Goal: Task Accomplishment & Management: Manage account settings

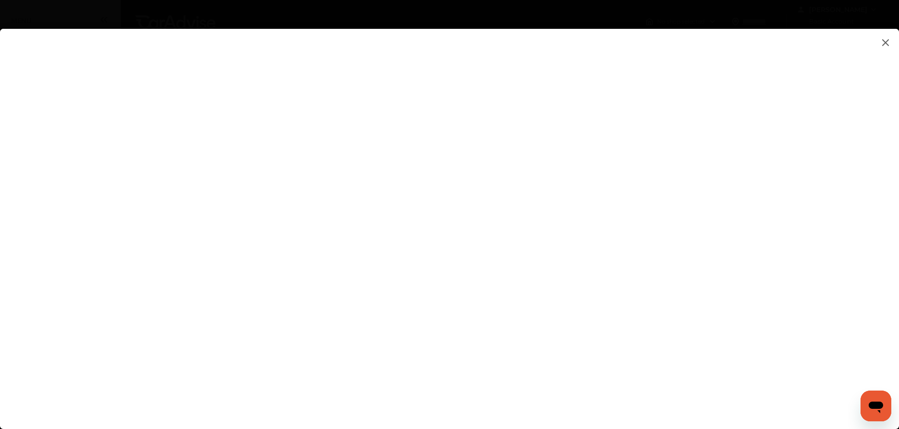
click at [582, 147] on flutter-view at bounding box center [449, 219] width 899 height 381
click at [573, 295] on flutter-view at bounding box center [449, 219] width 899 height 381
type input "**********"
click at [619, 345] on flutter-view "**********" at bounding box center [449, 219] width 899 height 381
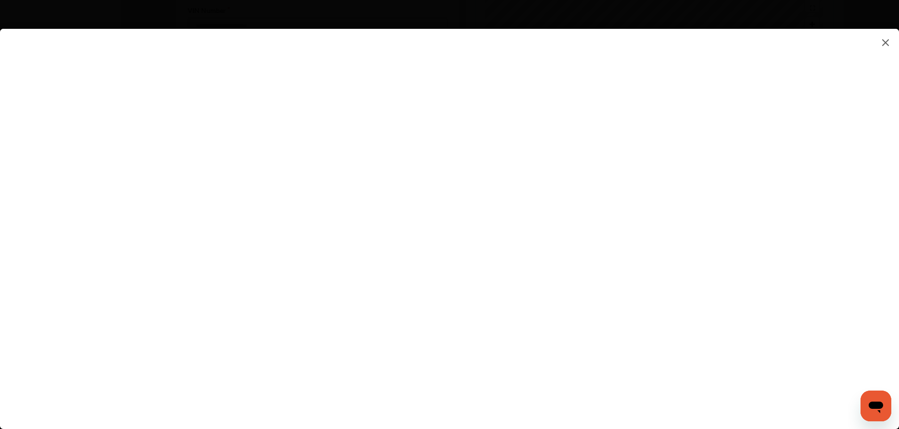
click at [570, 257] on flutter-view at bounding box center [449, 219] width 899 height 381
click at [611, 184] on flutter-view at bounding box center [449, 219] width 899 height 381
click at [589, 224] on flutter-view at bounding box center [449, 219] width 899 height 381
type textarea "**********"
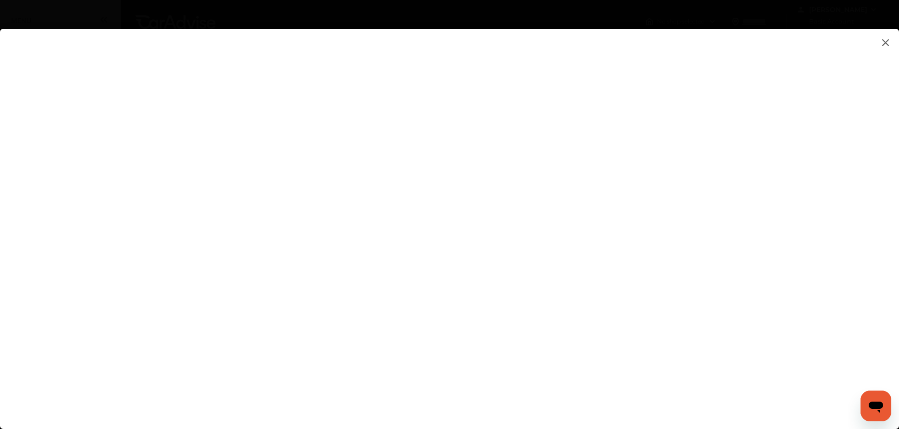
click at [575, 264] on flutter-view "**********" at bounding box center [449, 219] width 899 height 381
click at [564, 260] on flutter-view at bounding box center [449, 219] width 899 height 381
click at [594, 155] on flutter-view at bounding box center [449, 219] width 899 height 381
click at [561, 154] on input at bounding box center [635, 156] width 200 height 13
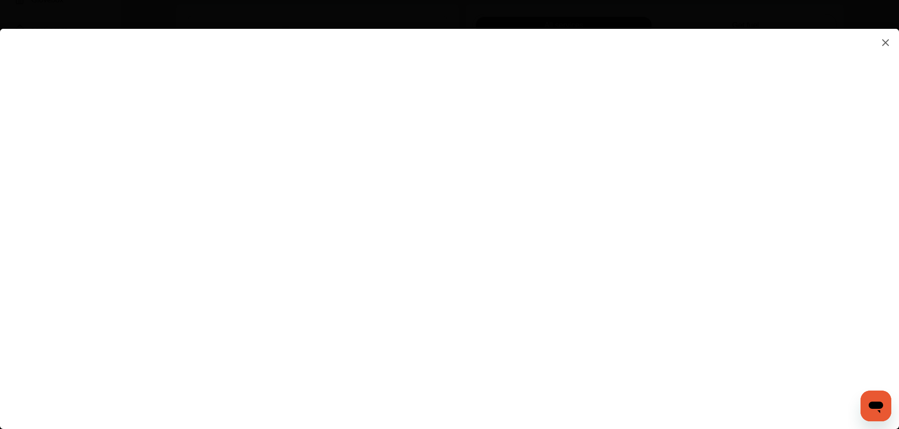
type input "*********"
click at [570, 215] on flutter-view "*********" at bounding box center [449, 219] width 899 height 381
click at [748, 209] on flutter-view at bounding box center [449, 219] width 899 height 381
click at [585, 267] on flutter-view at bounding box center [449, 219] width 899 height 381
click at [743, 260] on flutter-view at bounding box center [449, 219] width 899 height 381
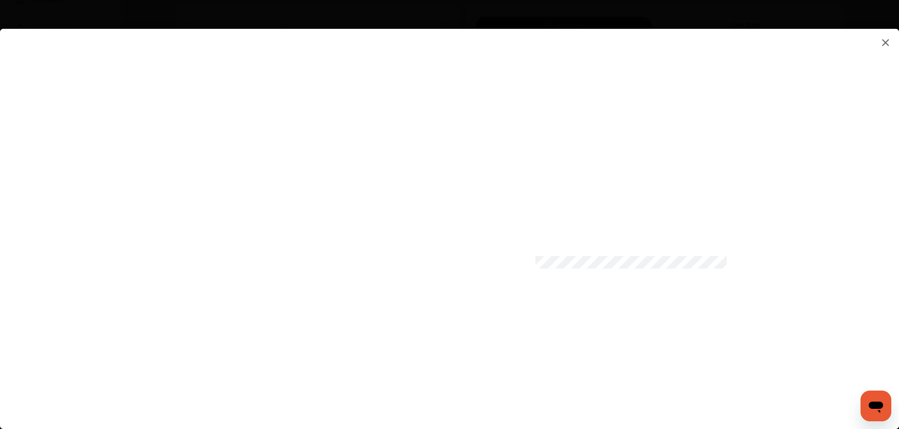
click at [745, 211] on flutter-view at bounding box center [449, 219] width 899 height 381
click at [744, 259] on flutter-view at bounding box center [449, 219] width 899 height 381
click at [531, 353] on flutter-view at bounding box center [449, 219] width 899 height 381
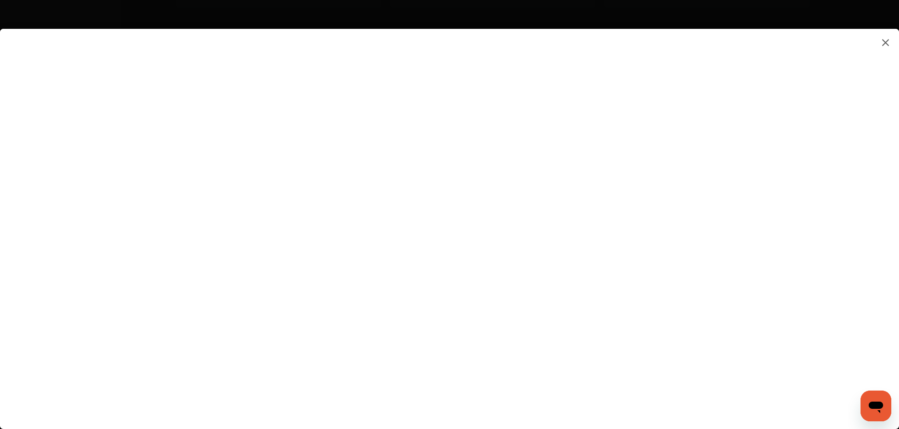
click at [627, 379] on flutter-view at bounding box center [449, 219] width 899 height 381
click at [675, 298] on flutter-view at bounding box center [449, 219] width 899 height 381
click at [888, 41] on img at bounding box center [885, 43] width 12 height 12
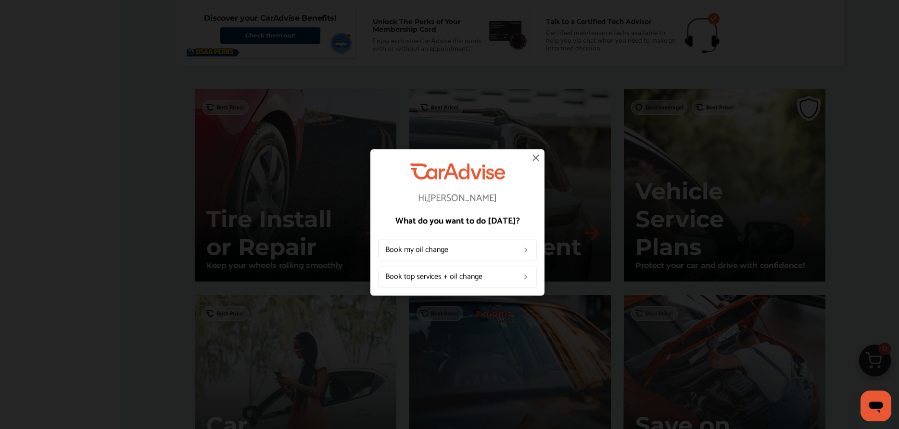
click at [538, 158] on img at bounding box center [536, 158] width 12 height 12
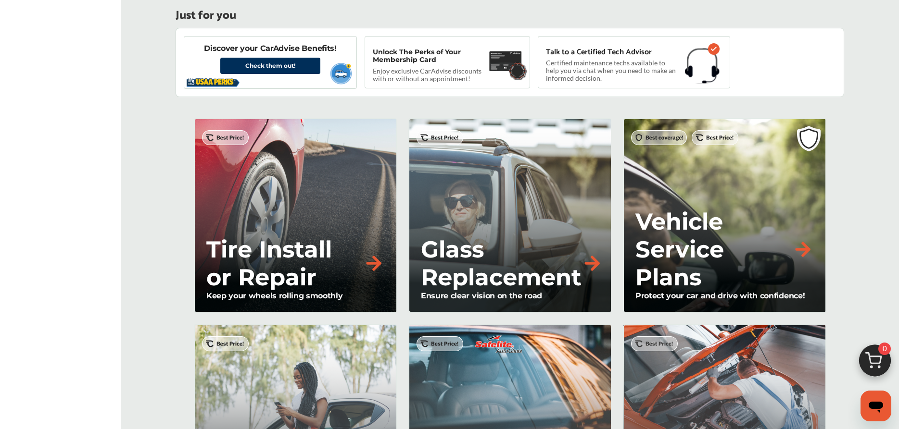
scroll to position [589, 0]
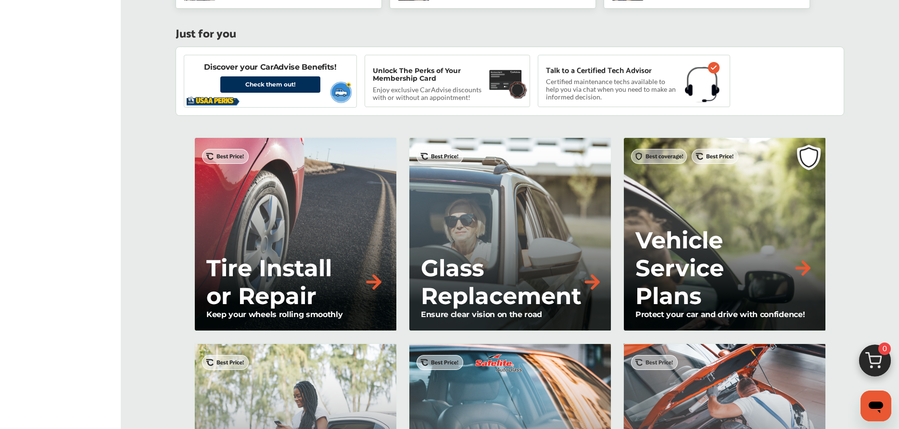
click at [811, 272] on img at bounding box center [802, 268] width 21 height 21
click at [801, 266] on img at bounding box center [802, 268] width 21 height 21
click at [422, 97] on p "Enjoy exclusive CarAdvise discounts with or without an appointment!" at bounding box center [430, 93] width 115 height 15
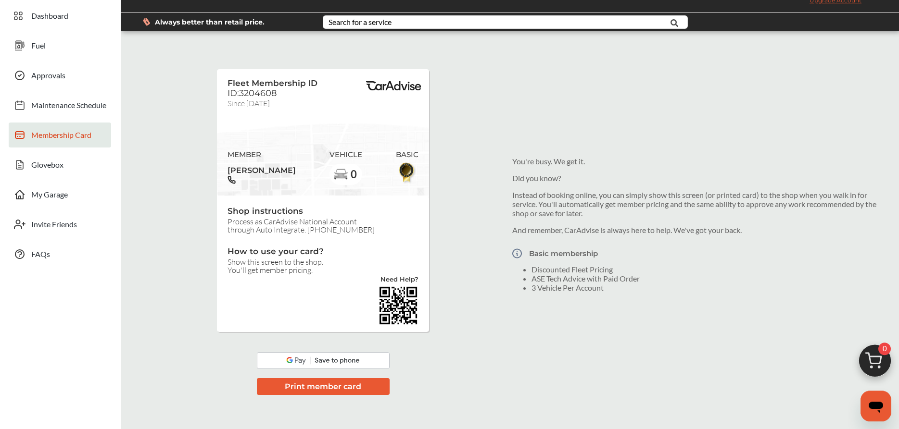
scroll to position [147, 0]
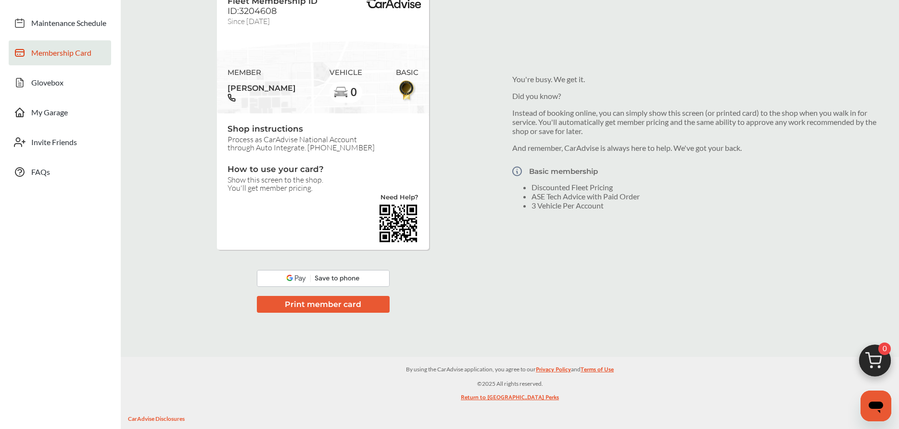
click at [334, 309] on button "Print member card" at bounding box center [323, 304] width 133 height 17
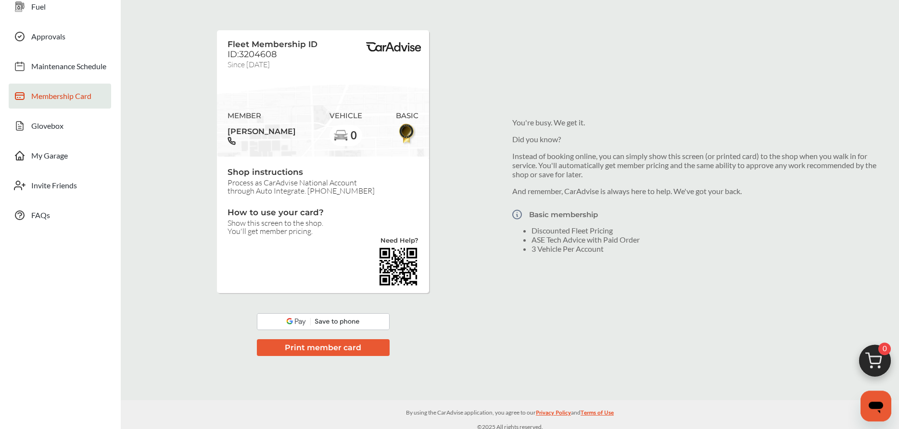
scroll to position [0, 0]
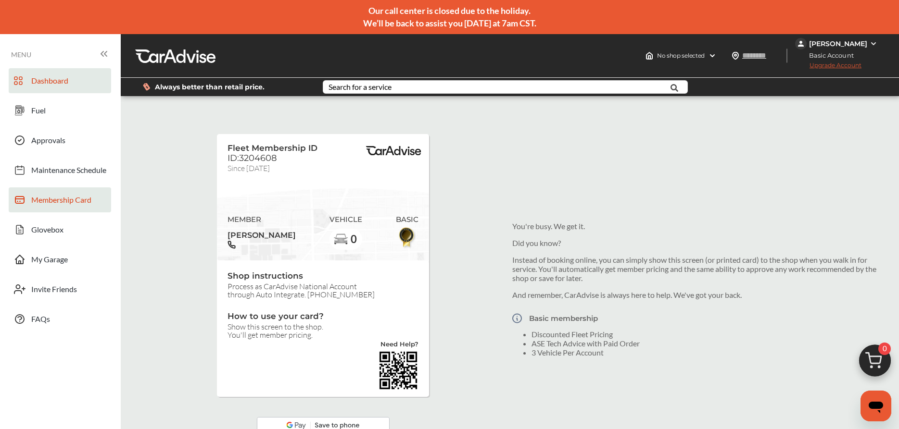
click at [46, 82] on span "Dashboard" at bounding box center [49, 82] width 37 height 13
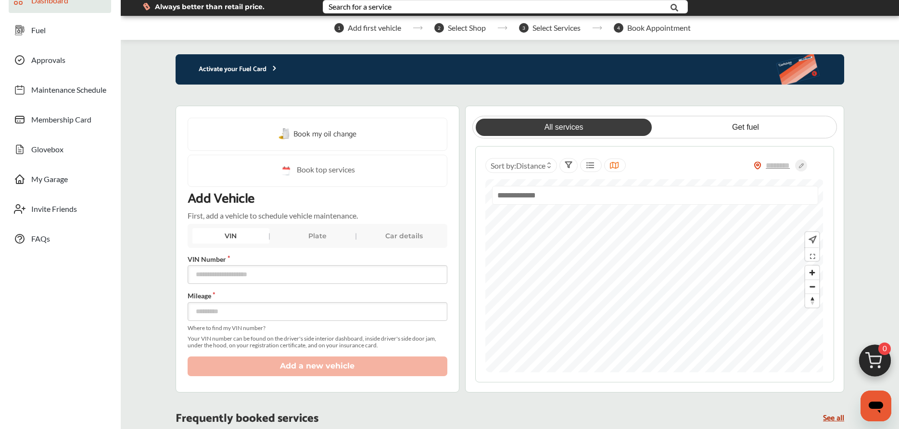
scroll to position [147, 0]
